Goal: Task Accomplishment & Management: Use online tool/utility

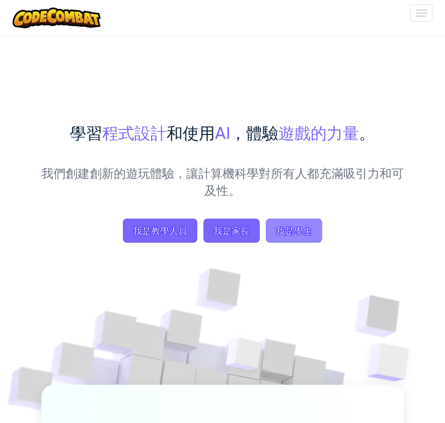
click at [293, 238] on span "我是學生" at bounding box center [294, 230] width 56 height 24
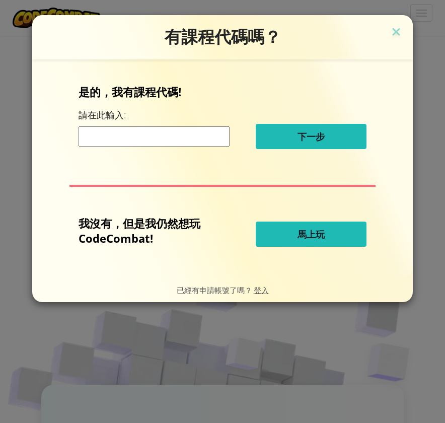
click at [143, 115] on div "是的，我有課程代碼! 請在此輸入: 下一步" at bounding box center [223, 120] width 288 height 72
click at [307, 243] on button "馬上玩" at bounding box center [311, 233] width 111 height 25
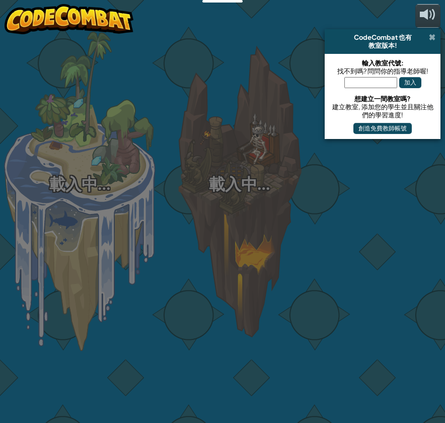
select select "zh-HANT"
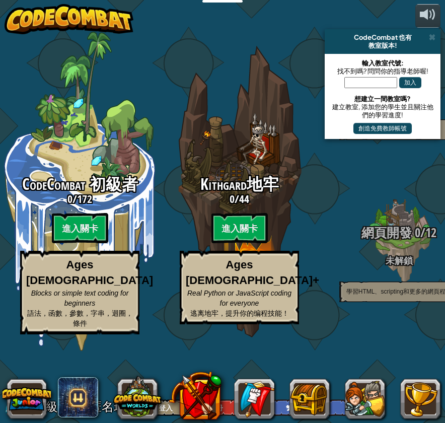
click at [431, 35] on span at bounding box center [432, 37] width 7 height 8
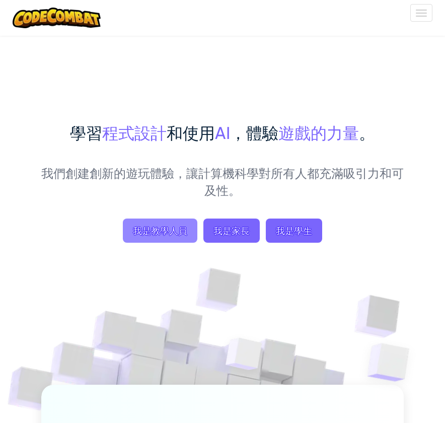
select select "zh-HANT"
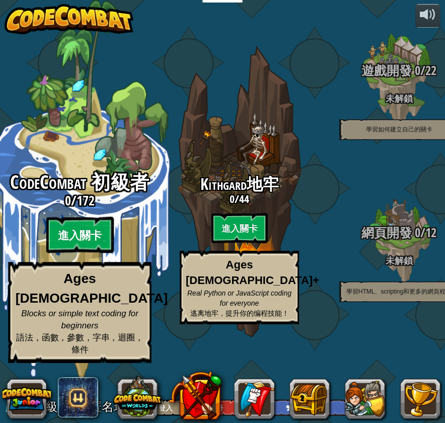
click at [93, 253] on btn "進入關卡" at bounding box center [79, 235] width 67 height 36
select select "zh-HANT"
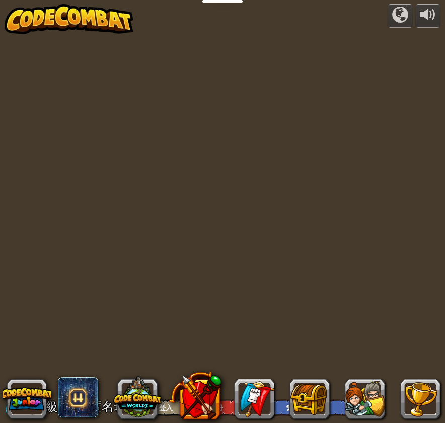
select select "zh-HANT"
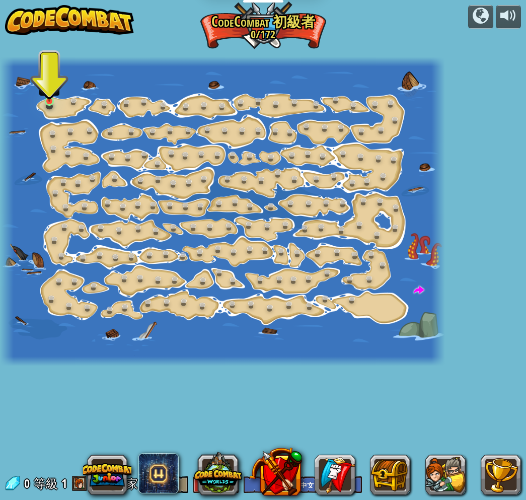
click at [51, 104] on link at bounding box center [51, 103] width 20 height 20
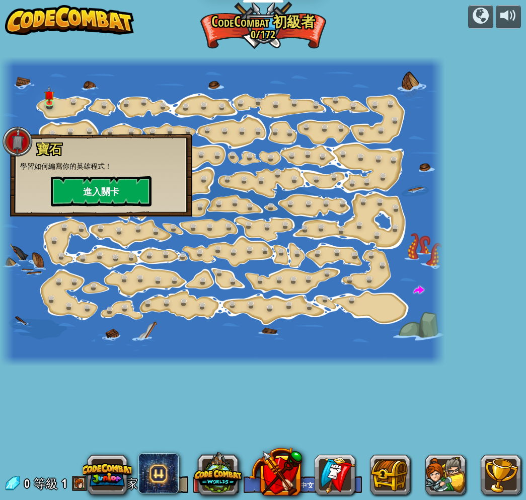
click at [113, 197] on button "進入關卡" at bounding box center [101, 191] width 101 height 30
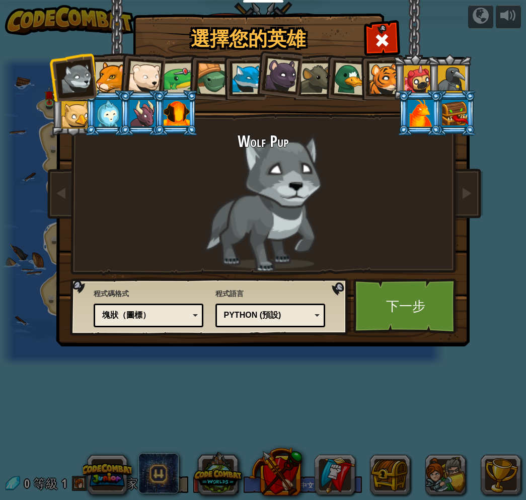
click at [112, 87] on div at bounding box center [110, 77] width 31 height 31
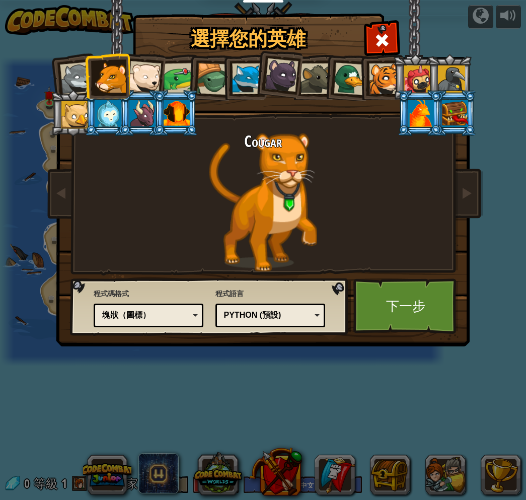
click at [168, 85] on div at bounding box center [178, 78] width 31 height 31
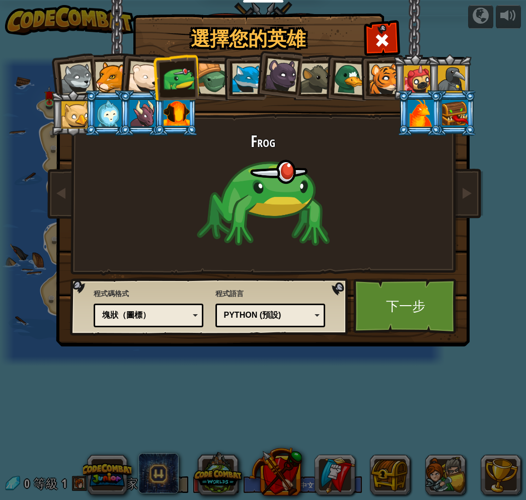
click at [418, 83] on div at bounding box center [417, 78] width 27 height 27
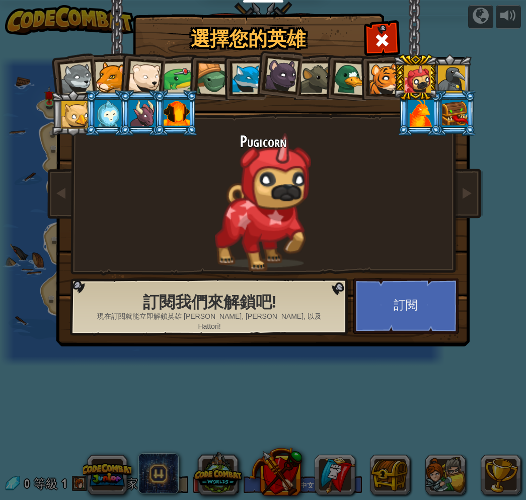
click at [444, 85] on div at bounding box center [451, 78] width 27 height 27
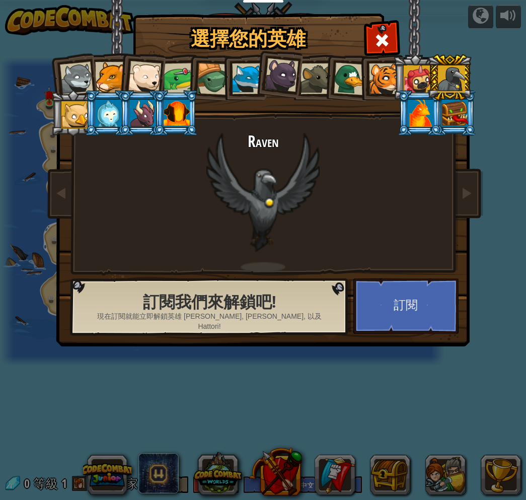
click at [177, 106] on div at bounding box center [177, 113] width 26 height 27
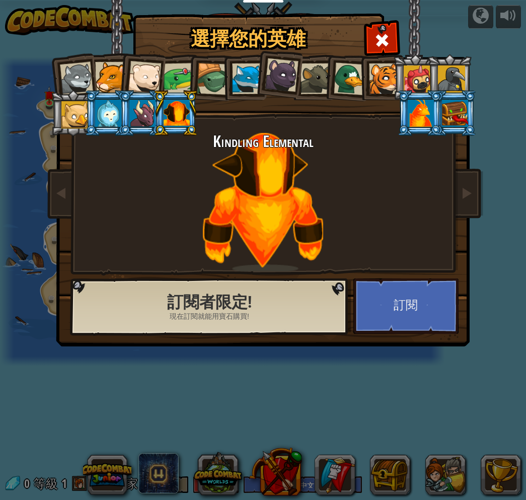
click at [146, 121] on div at bounding box center [142, 113] width 26 height 27
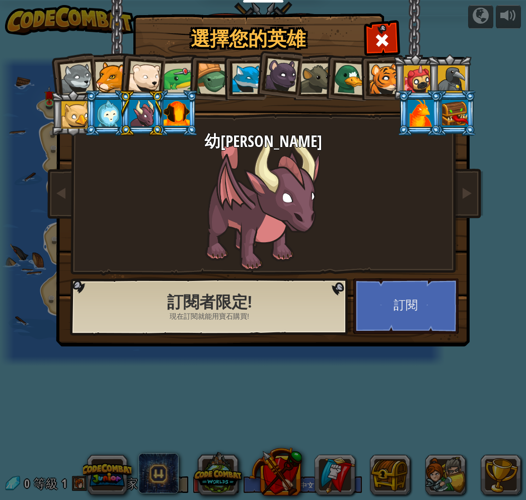
click at [121, 117] on li at bounding box center [141, 113] width 45 height 46
click at [106, 117] on div at bounding box center [108, 113] width 26 height 27
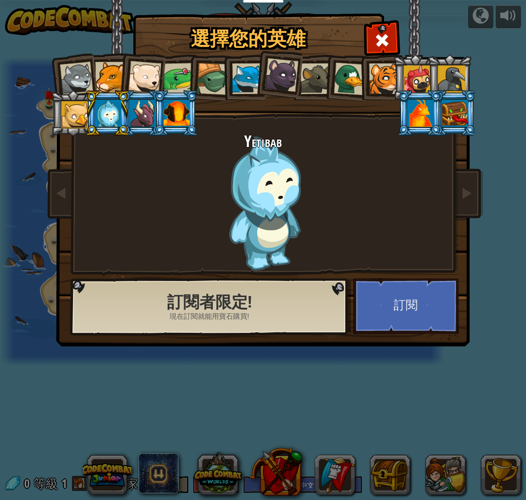
click at [76, 116] on div at bounding box center [74, 114] width 27 height 27
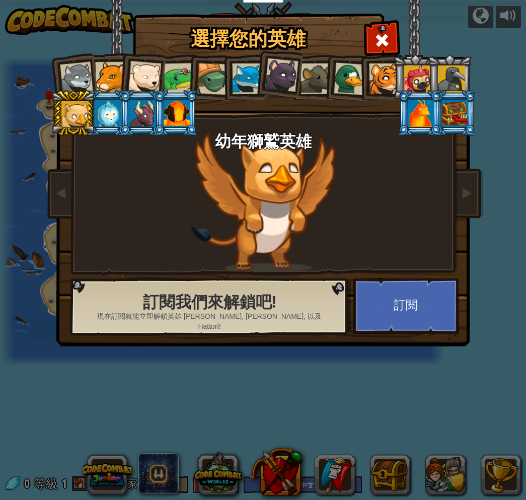
click at [262, 86] on li at bounding box center [278, 73] width 50 height 50
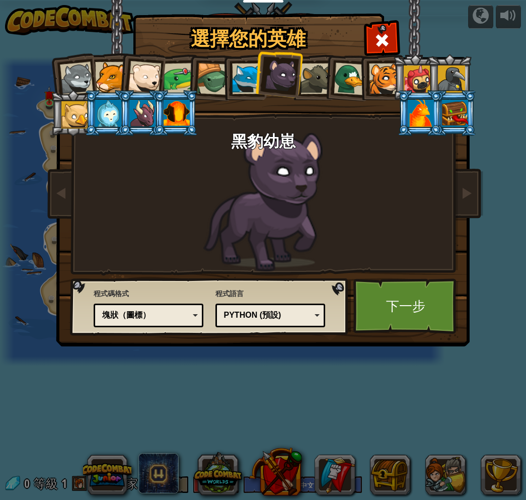
click at [214, 87] on div at bounding box center [213, 79] width 32 height 32
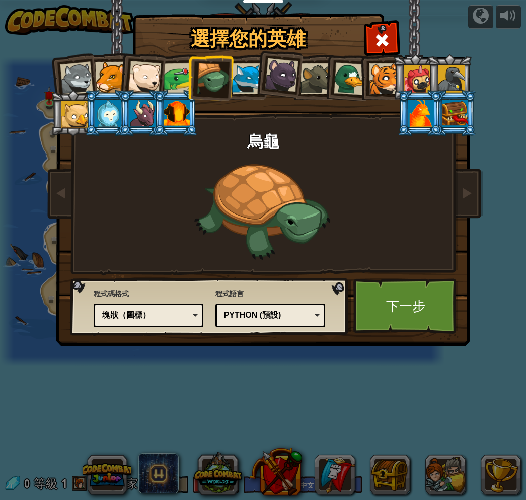
click at [183, 88] on div at bounding box center [178, 78] width 31 height 31
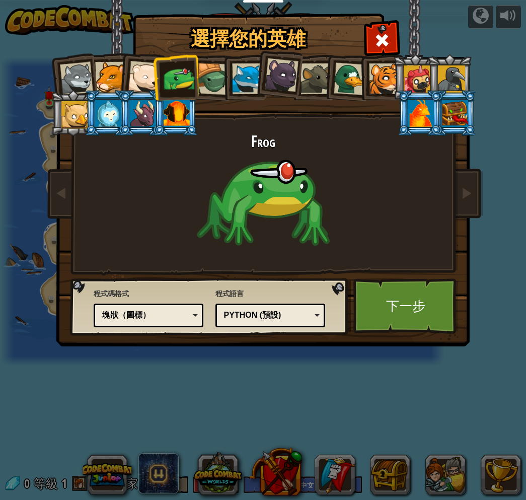
click at [150, 83] on div at bounding box center [144, 77] width 33 height 33
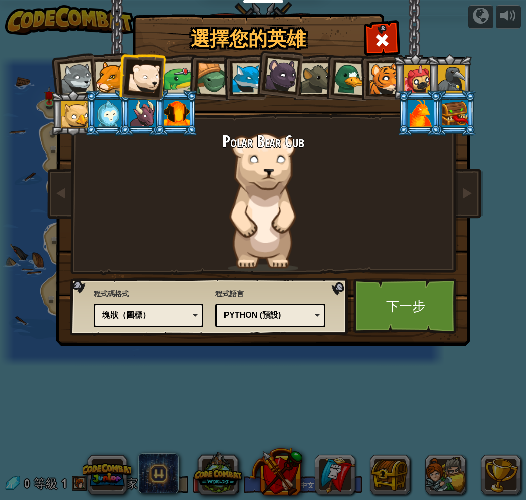
click at [165, 112] on div at bounding box center [177, 113] width 26 height 27
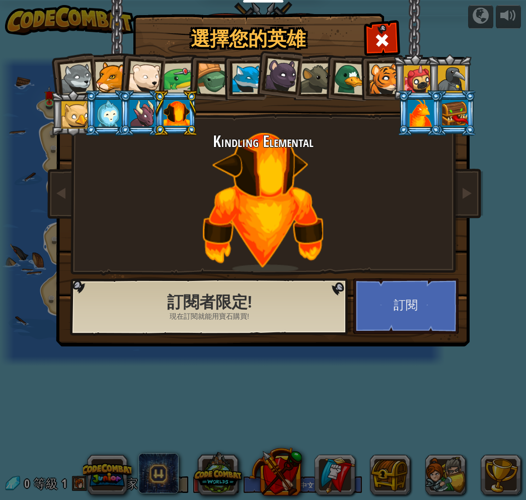
click at [149, 109] on div at bounding box center [142, 113] width 26 height 27
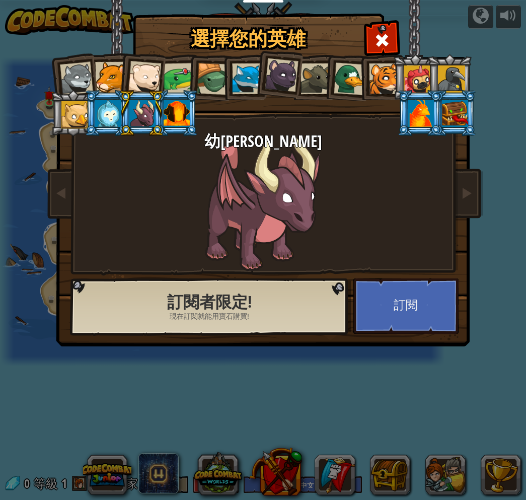
click at [71, 80] on div at bounding box center [75, 78] width 33 height 33
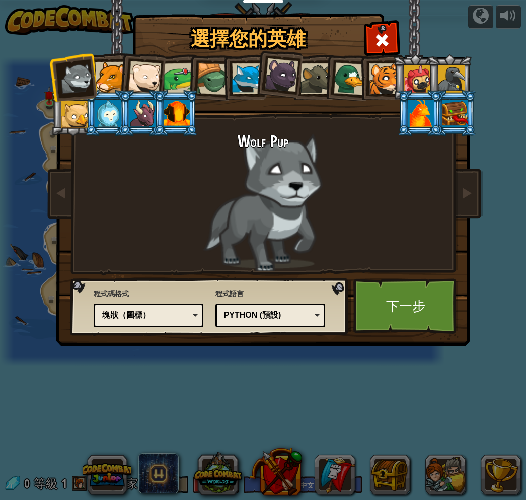
click at [120, 84] on li at bounding box center [141, 75] width 49 height 49
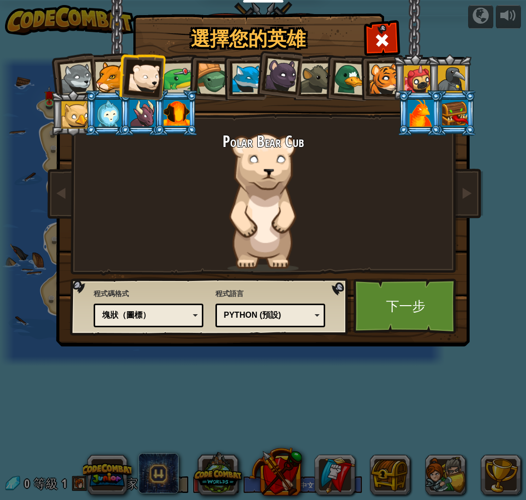
click at [86, 88] on div at bounding box center [75, 78] width 33 height 33
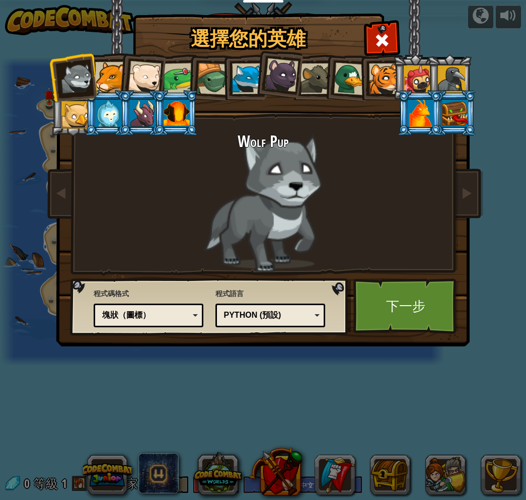
click at [162, 313] on div "塊狀（圖標）" at bounding box center [145, 316] width 87 height 12
click at [169, 318] on div "塊和代碼" at bounding box center [145, 316] width 87 height 12
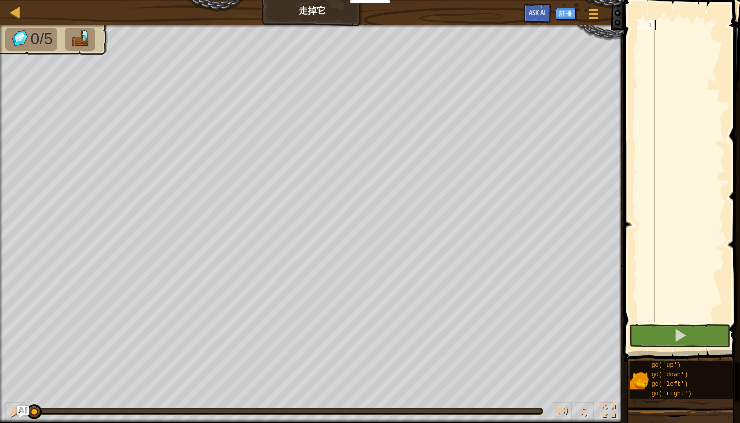
type textarea "go"
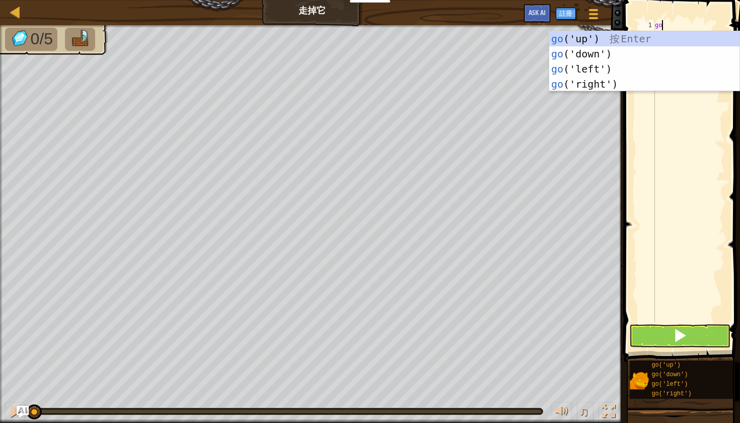
scroll to position [5, 0]
click at [635, 40] on div "go ('up') 按 Enter go ('down') 按 Enter go ('left') 按 Enter go ('right') 按 Enter" at bounding box center [644, 76] width 190 height 91
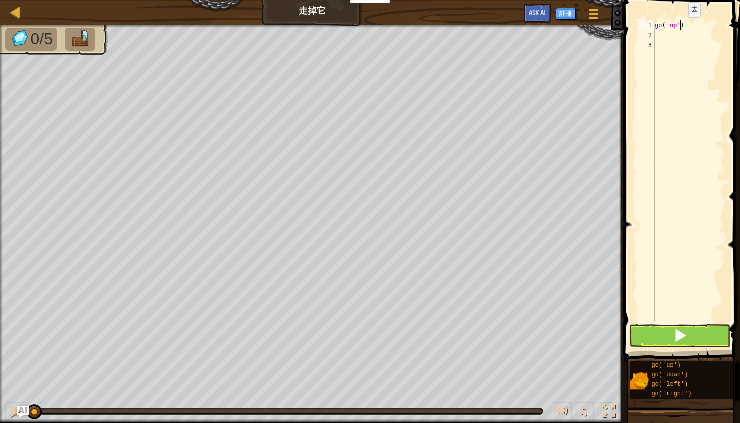
click at [680, 27] on div "go ( 'up' )" at bounding box center [689, 181] width 72 height 322
type textarea "go('up', 3)"
click at [699, 35] on div "go ( 'up' , 3 )" at bounding box center [689, 181] width 72 height 322
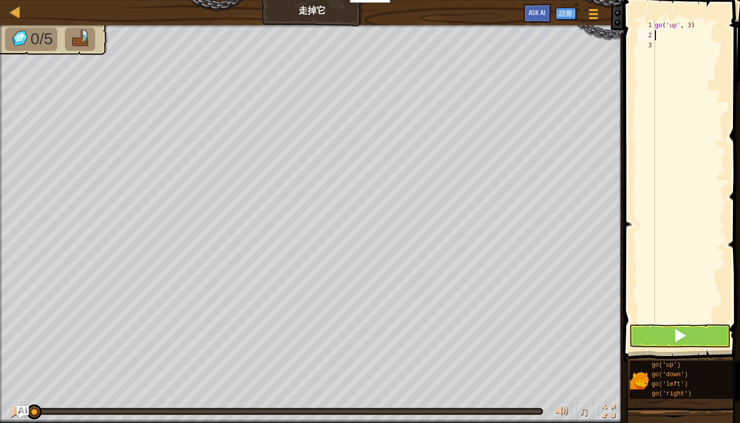
scroll to position [5, 0]
type textarea "go"
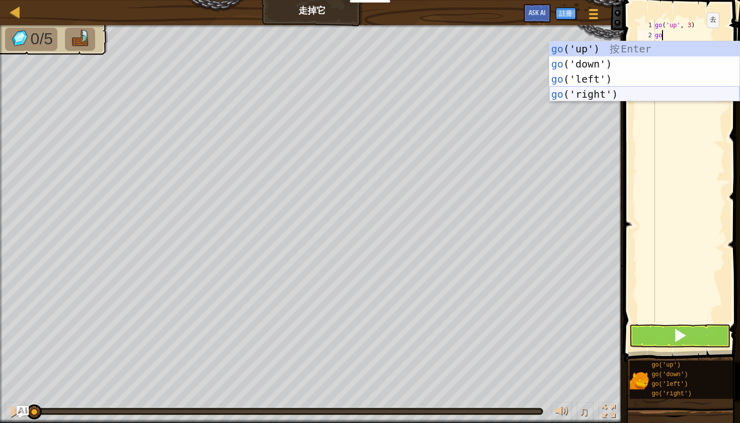
click at [668, 98] on div "go ('up') 按 Enter go ('down') 按 Enter go ('left') 按 Enter go ('right') 按 Enter" at bounding box center [644, 86] width 190 height 91
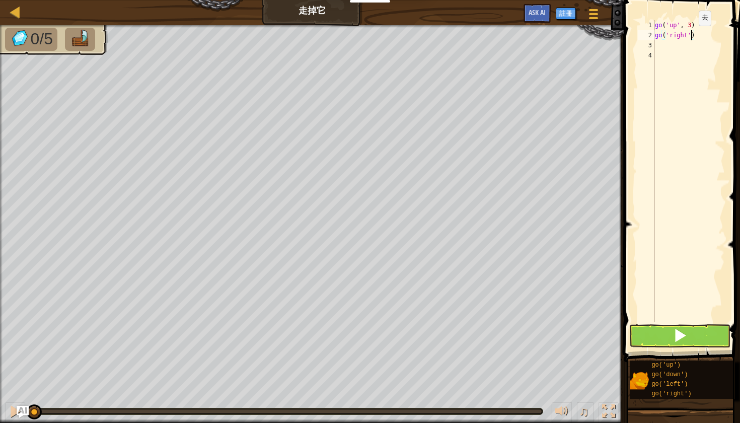
click at [690, 36] on div "go ( 'up' , 3 ) go ( 'right' )" at bounding box center [689, 181] width 72 height 322
type textarea "go('right', 4)"
click at [693, 48] on div "go ( 'up' , 3 ) go ( 'right' , 4 )" at bounding box center [689, 181] width 72 height 322
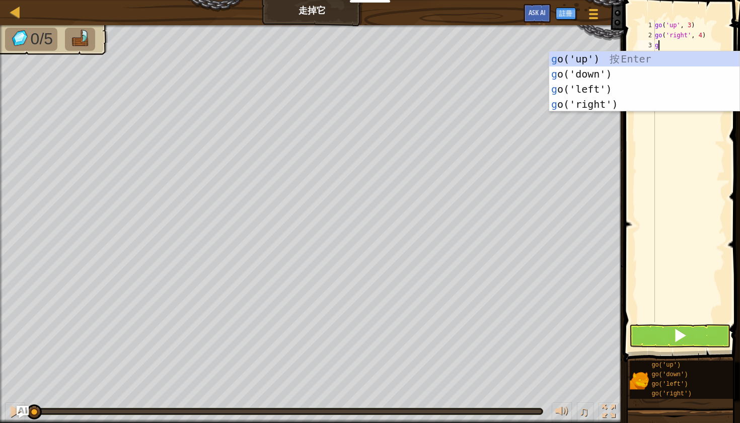
type textarea "go"
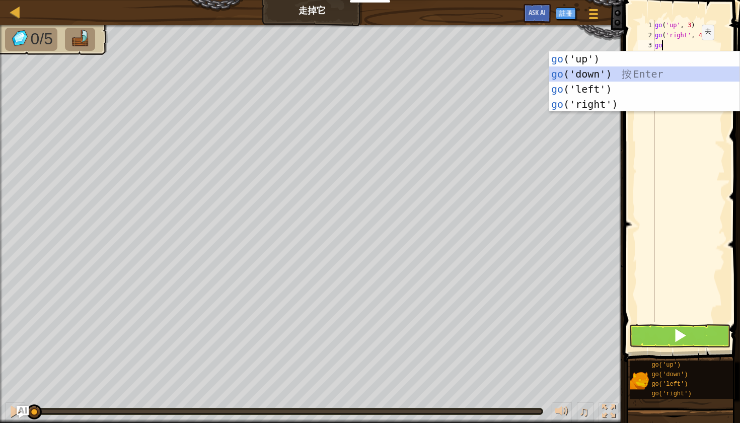
click at [659, 77] on div "go ('up') 按 Enter go ('down') 按 Enter go ('left') 按 Enter go ('right') 按 Enter" at bounding box center [644, 96] width 190 height 91
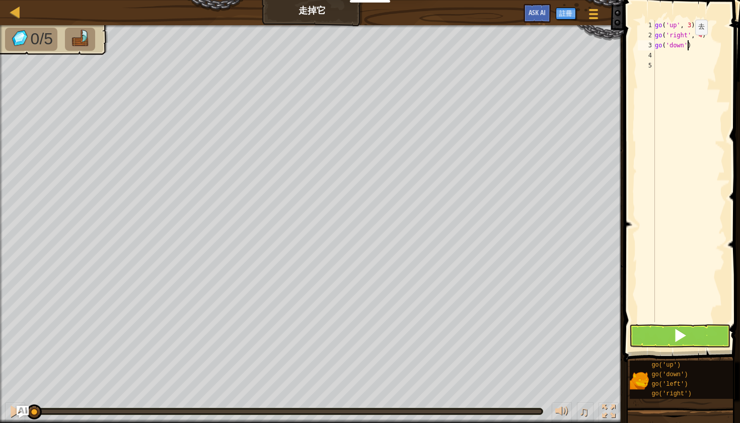
click at [687, 45] on div "go ( 'up' , 3 ) go ( 'right' , 4 ) go ( 'down' )" at bounding box center [689, 181] width 72 height 322
type textarea "go('down', 3)"
click at [688, 60] on div "go ( 'up' , 3 ) go ( 'right' , 4 ) go ( 'down' , 3 )" at bounding box center [689, 181] width 72 height 322
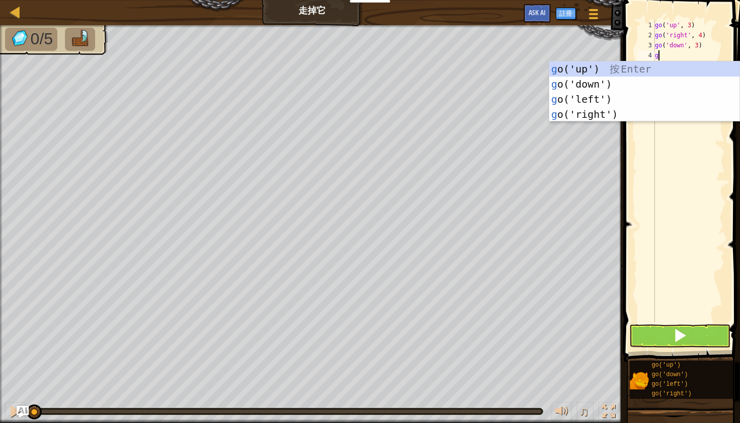
type textarea "go"
click at [623, 99] on div "go ('up') 按 Enter go ('down') 按 Enter go ('left') 按 Enter go ('right') 按 Enter" at bounding box center [644, 106] width 190 height 91
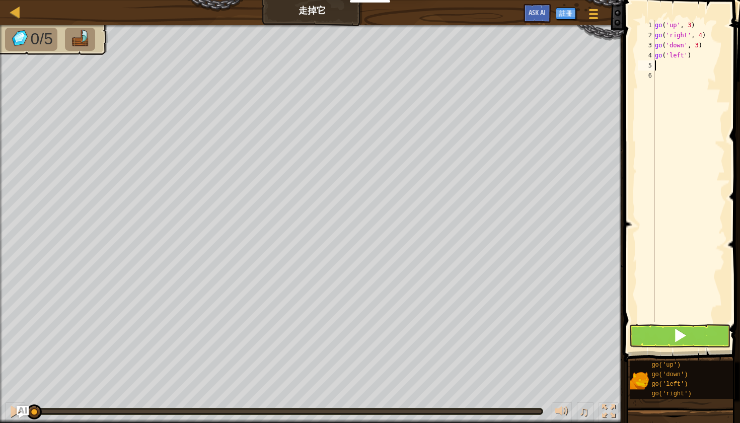
click at [695, 331] on button at bounding box center [679, 335] width 101 height 23
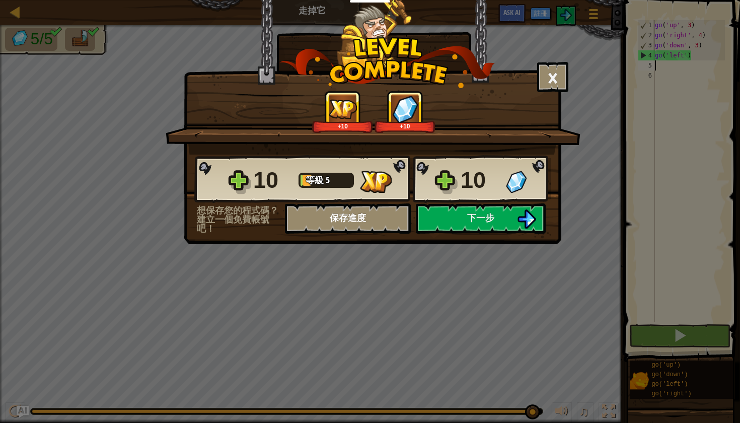
click at [372, 225] on button "保存進度" at bounding box center [348, 218] width 126 height 30
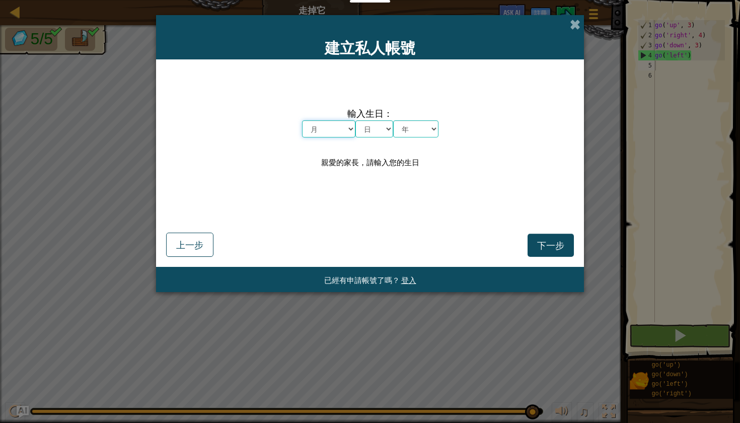
select select "10"
select select "31"
select select "2003"
click at [561, 251] on button "下一步" at bounding box center [550, 245] width 46 height 23
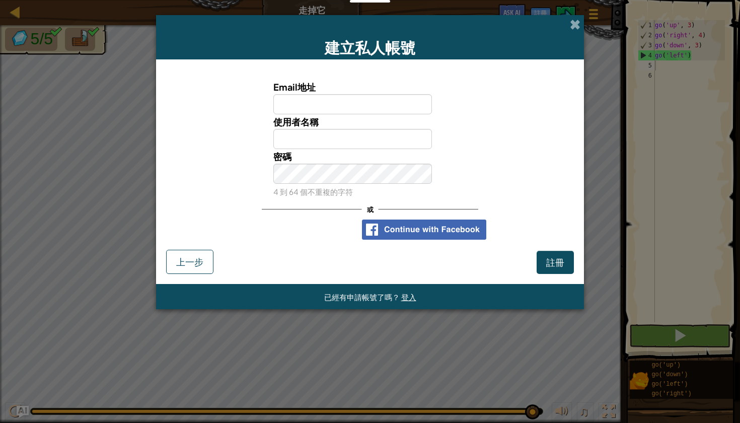
click at [312, 225] on div "使用 Google 帳戶登入。在新分頁中開啟" at bounding box center [303, 229] width 98 height 22
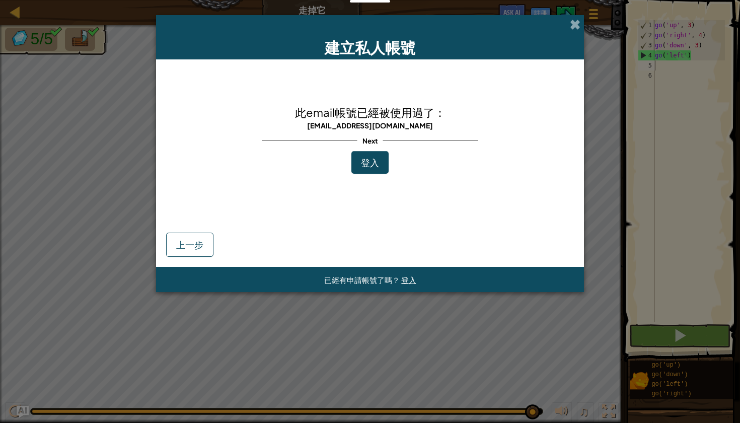
click at [375, 168] on span "登入" at bounding box center [370, 163] width 18 height 12
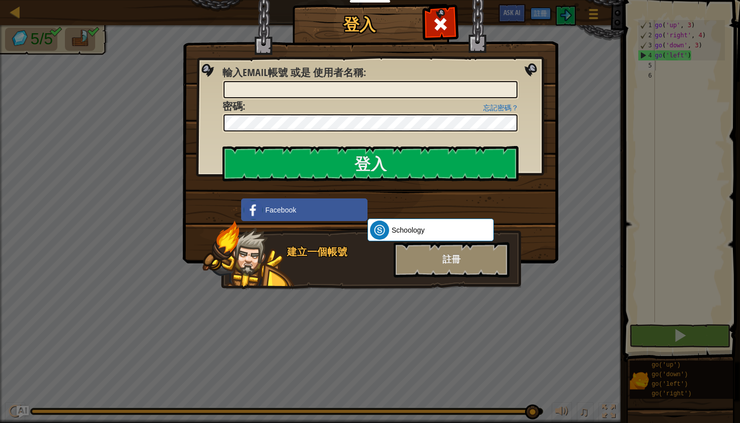
click at [413, 212] on div "使用 Google 帳戶登入。在新分頁中開啟" at bounding box center [417, 208] width 101 height 22
click at [449, 265] on div "註冊" at bounding box center [452, 259] width 116 height 35
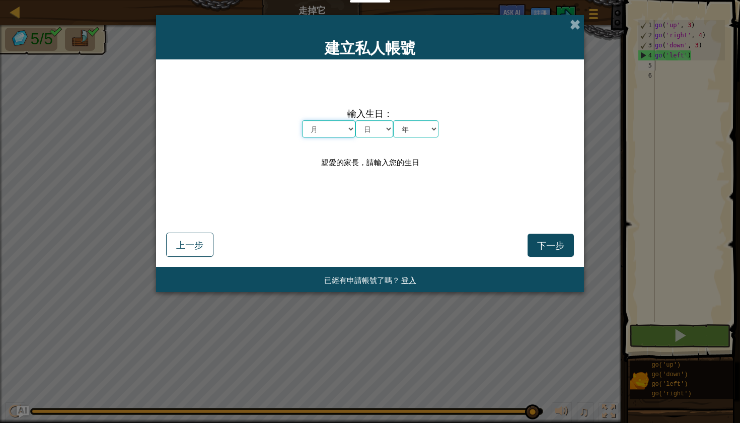
select select "10"
select select "31"
select select "2003"
click at [546, 241] on span "下一步" at bounding box center [550, 245] width 27 height 12
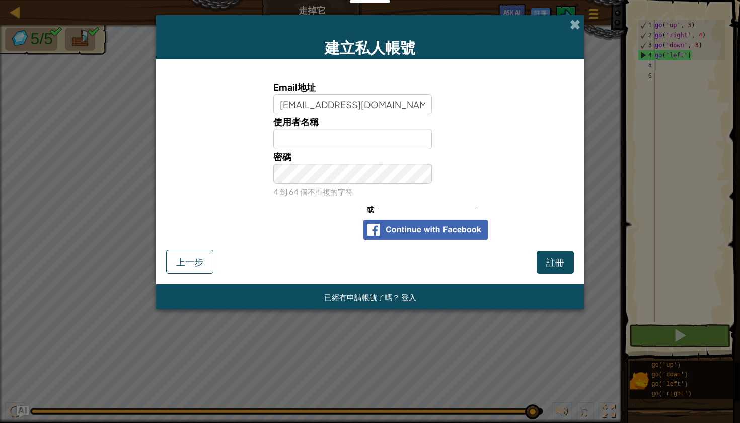
type input "[EMAIL_ADDRESS][DOMAIN_NAME]"
type input "y"
click at [416, 108] on input "[EMAIL_ADDRESS][DOMAIN_NAME]" at bounding box center [352, 104] width 159 height 20
click at [558, 98] on link "登入" at bounding box center [559, 99] width 14 height 9
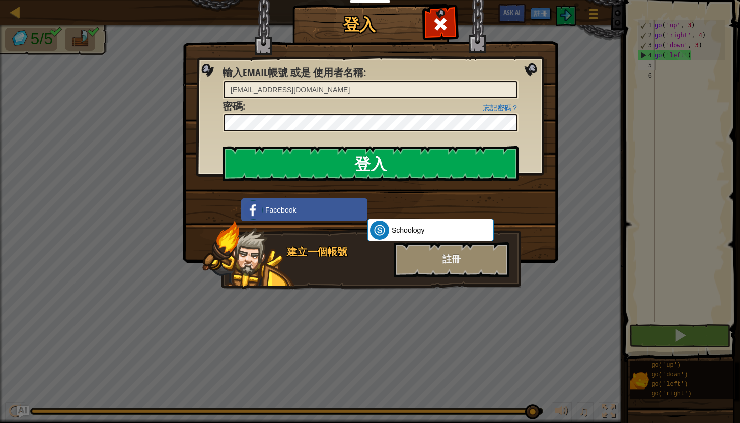
click at [387, 165] on input "登入" at bounding box center [370, 163] width 296 height 35
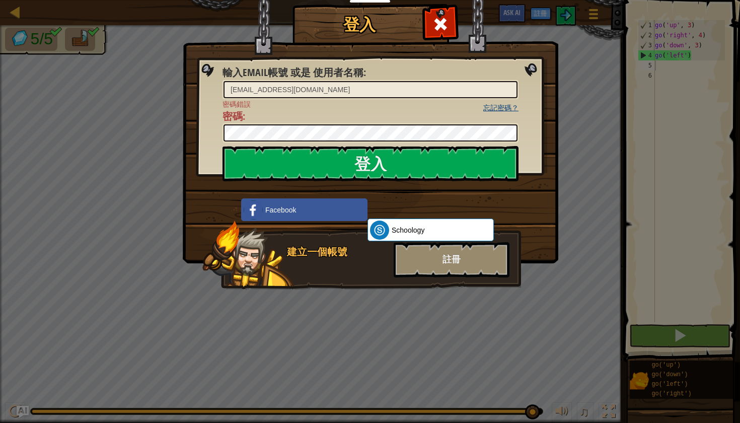
click at [504, 106] on link "忘記密碼？" at bounding box center [500, 108] width 35 height 8
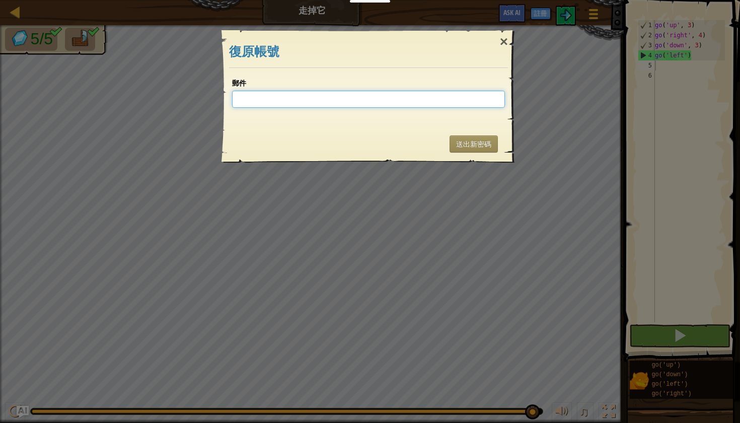
click at [337, 100] on input "郵件" at bounding box center [368, 99] width 273 height 17
type input "[EMAIL_ADDRESS][DOMAIN_NAME]"
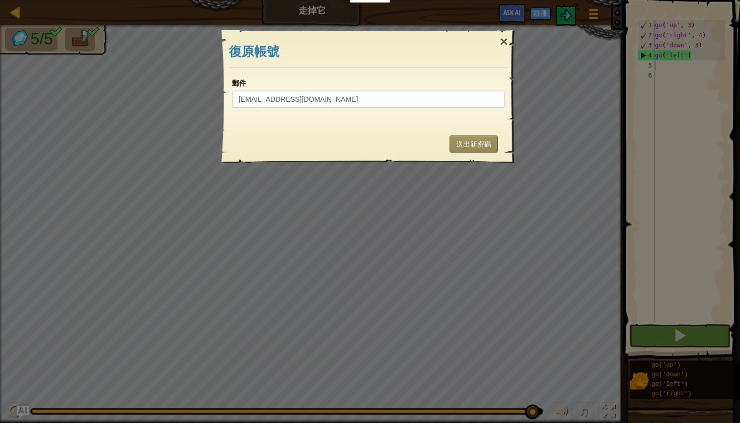
click at [474, 146] on button "送出新密碼" at bounding box center [473, 143] width 48 height 17
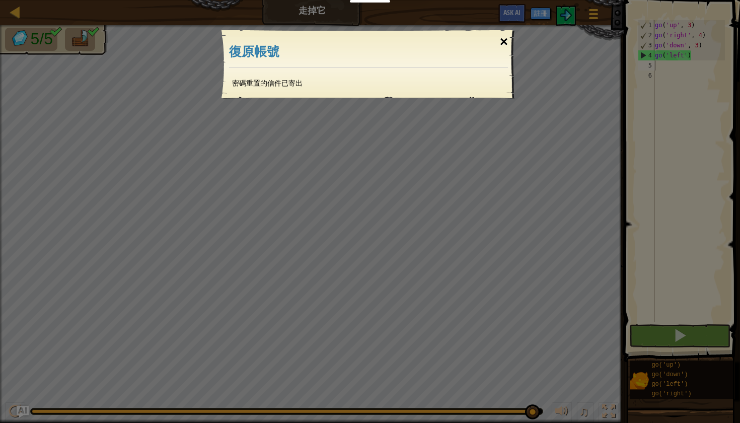
click at [505, 38] on div "×" at bounding box center [503, 41] width 23 height 29
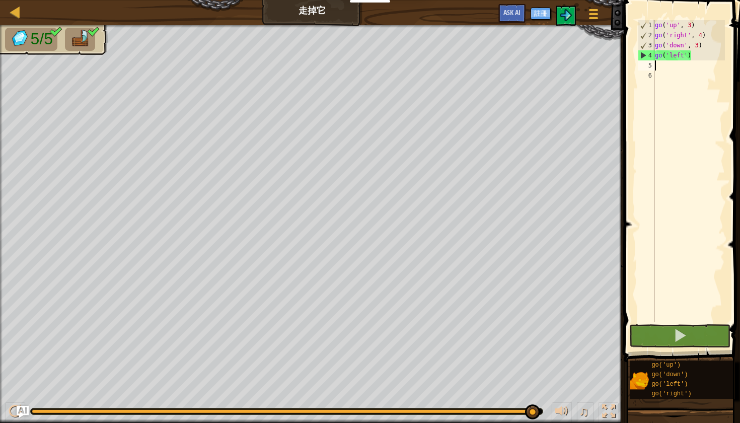
click at [544, 15] on button "註冊" at bounding box center [540, 14] width 20 height 12
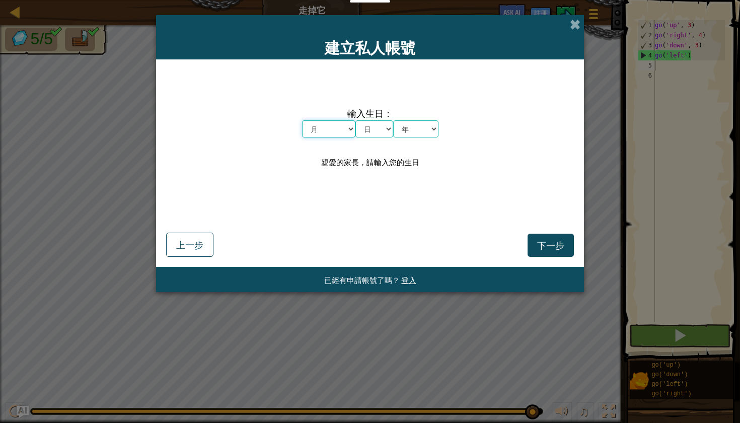
select select "10"
select select "31"
select select "2003"
click at [543, 244] on span "下一步" at bounding box center [550, 245] width 27 height 12
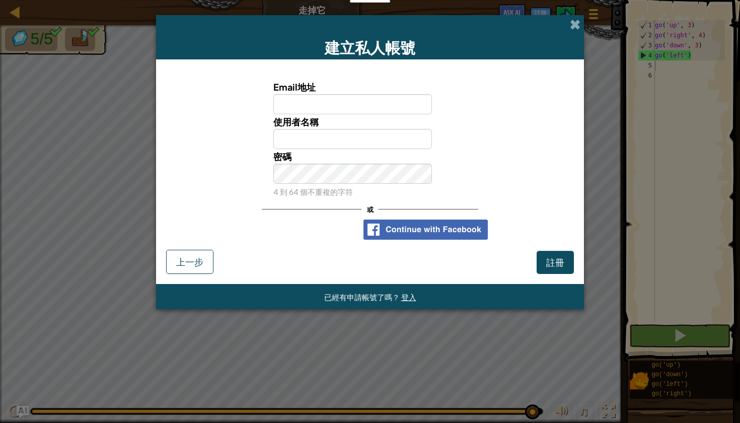
click at [341, 236] on div "使用 Google 帳戶登入。在新分頁中開啟" at bounding box center [303, 229] width 101 height 22
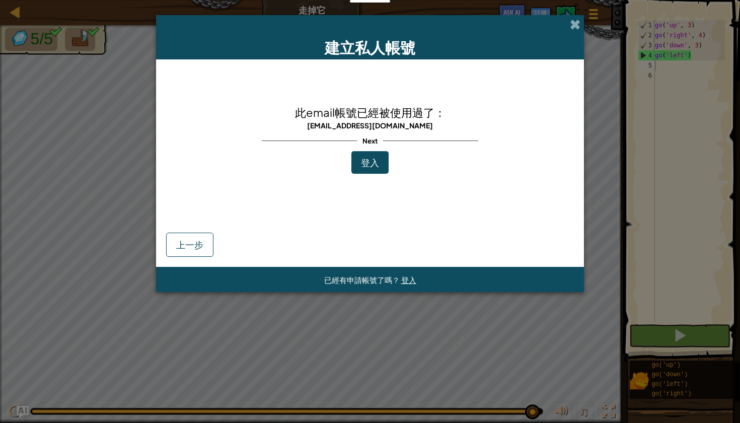
click at [370, 166] on span "登入" at bounding box center [370, 163] width 18 height 12
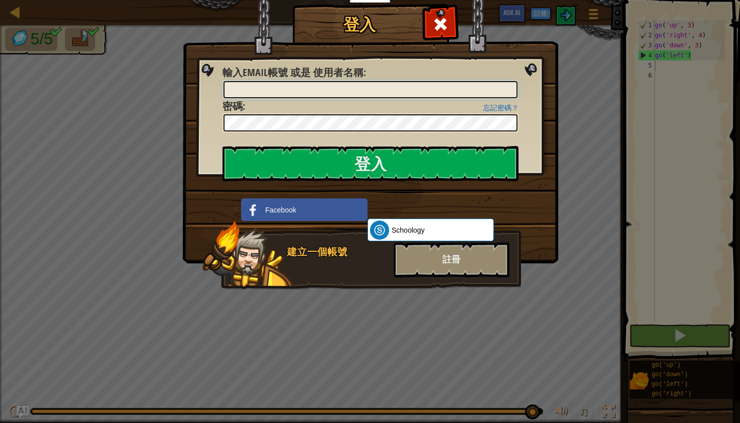
click at [323, 83] on input "輸入Email帳號 或是 使用者名稱 :" at bounding box center [370, 89] width 294 height 17
type input "[EMAIL_ADDRESS][DOMAIN_NAME]"
click at [320, 158] on input "登入" at bounding box center [370, 163] width 296 height 35
